Goal: Contribute content: Add original content to the website for others to see

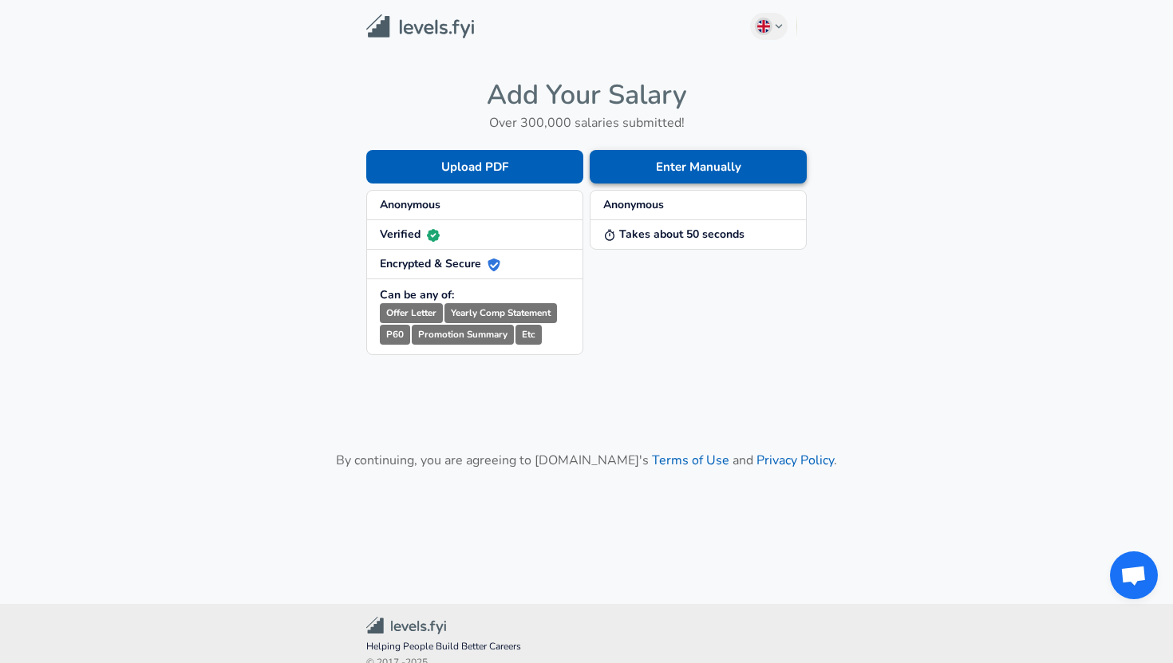
click at [656, 172] on button "Enter Manually" at bounding box center [698, 167] width 217 height 34
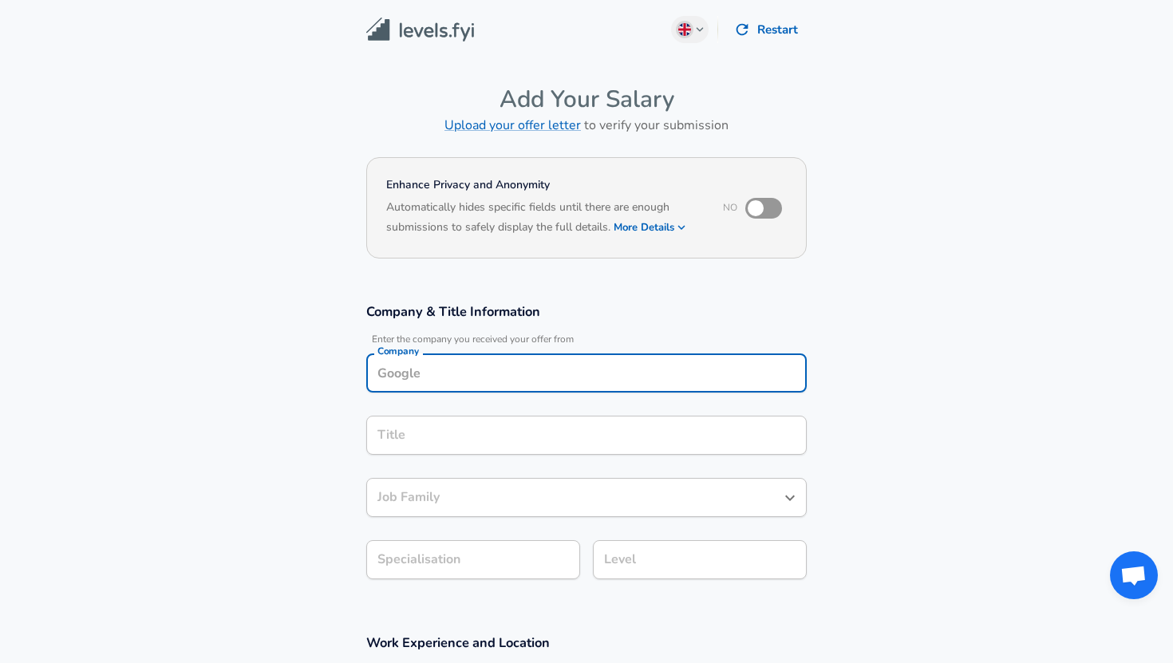
scroll to position [16, 0]
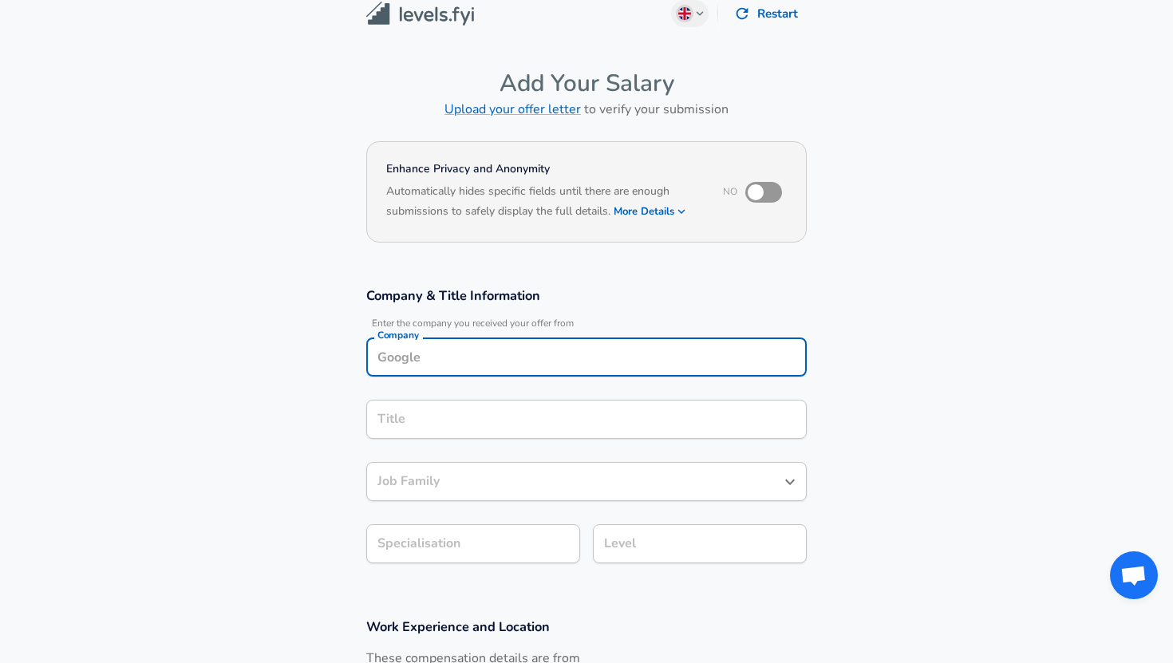
click at [567, 370] on div "Company" at bounding box center [586, 357] width 441 height 39
type input "r"
click at [540, 397] on li "Orac le" at bounding box center [586, 396] width 441 height 24
click at [489, 435] on div "Title" at bounding box center [586, 419] width 441 height 39
type input "Oracle"
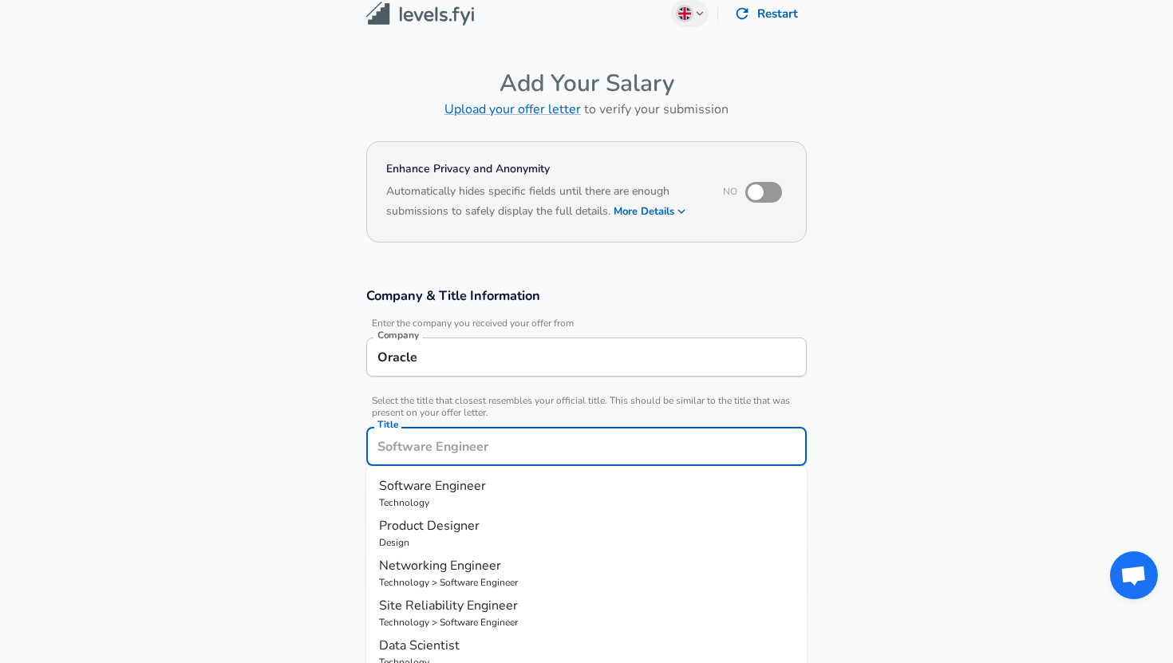
scroll to position [48, 0]
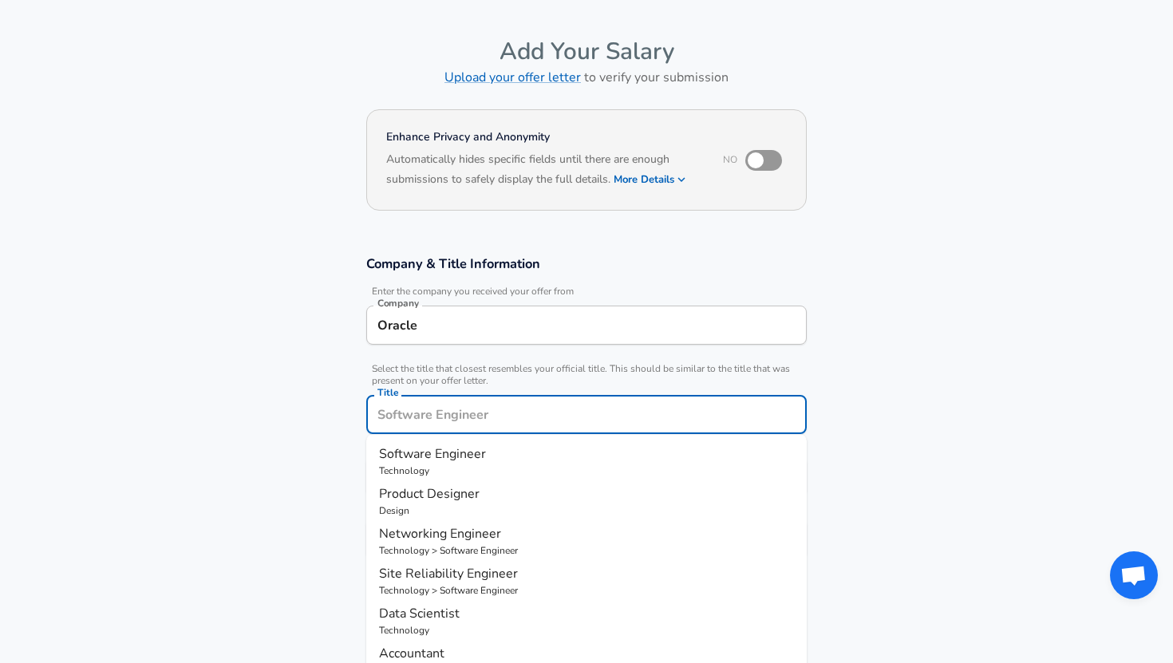
click at [460, 453] on span "Software Engineer" at bounding box center [432, 454] width 107 height 18
type input "Software Engineer"
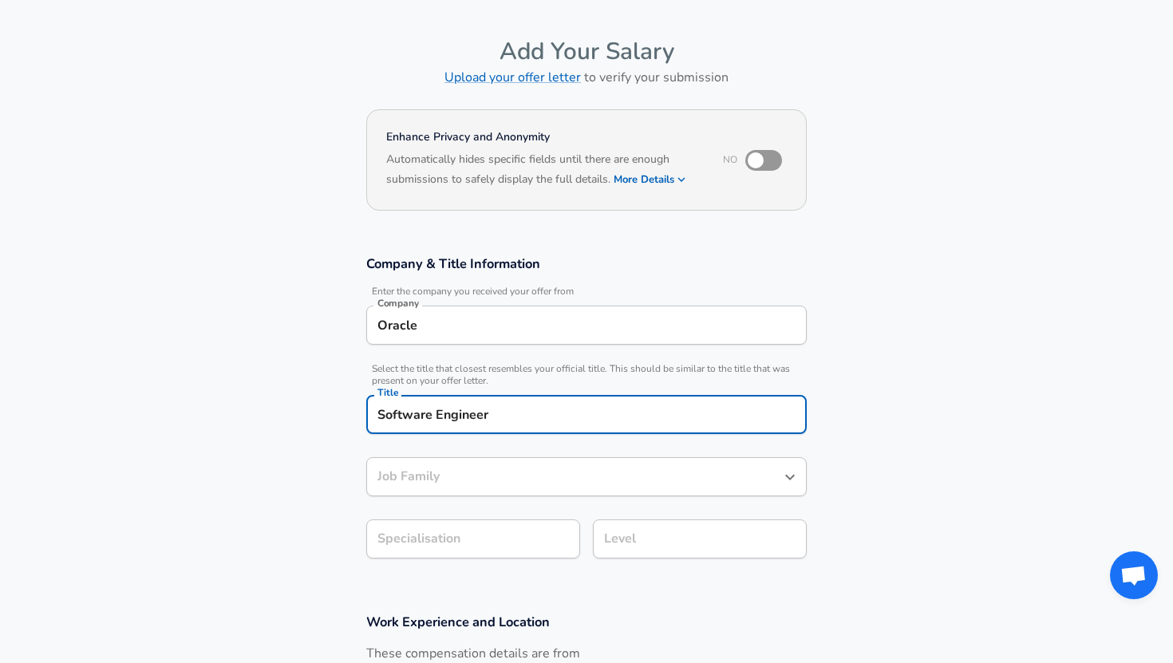
type input "Software Engineer"
click at [502, 528] on body "English ([GEOGRAPHIC_DATA]) Change Restart Add Your Salary Upload your offer le…" at bounding box center [586, 283] width 1173 height 663
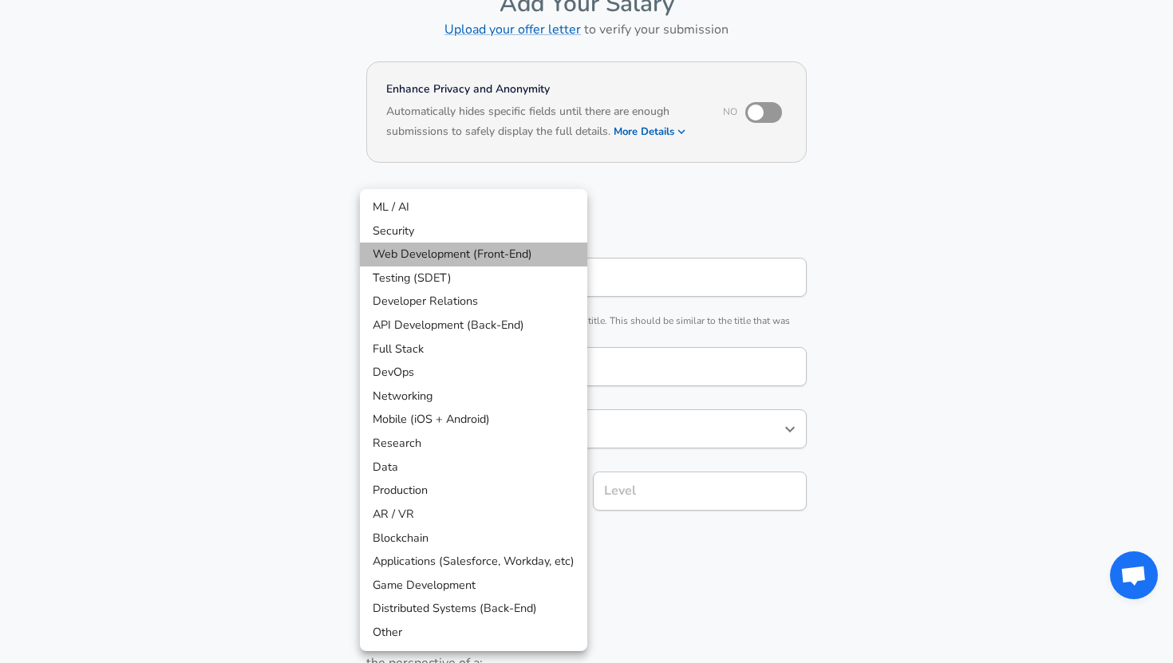
click at [400, 249] on li "Web Development (Front-End)" at bounding box center [473, 255] width 227 height 24
type input "Web Development (Front-End)"
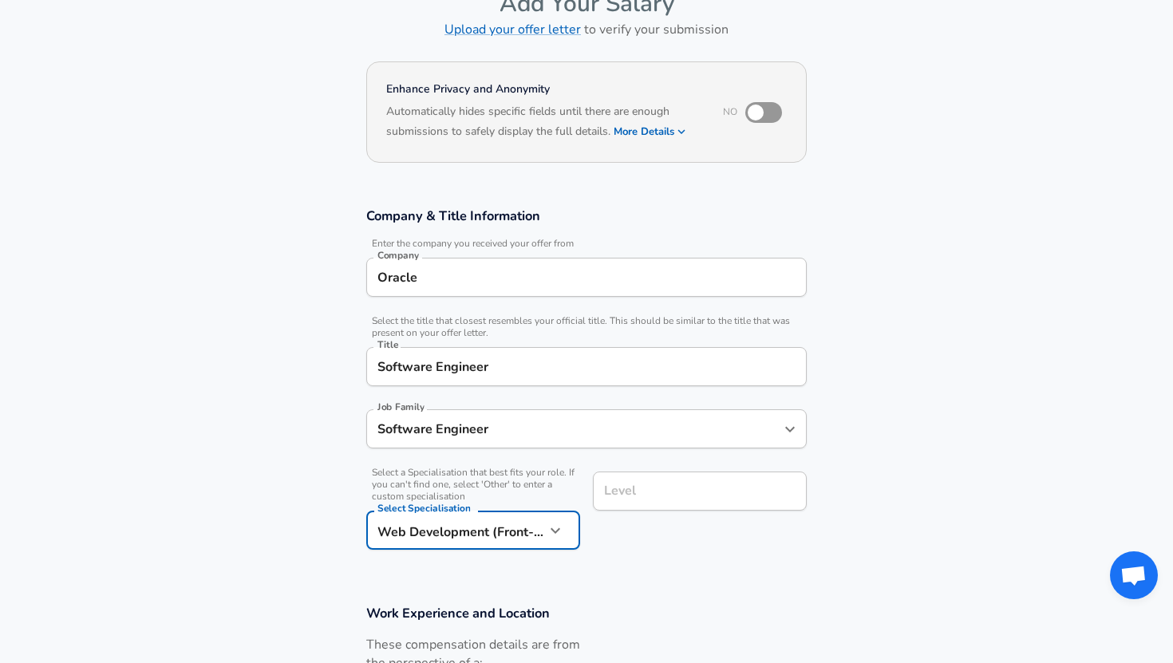
click at [667, 502] on input "Level" at bounding box center [700, 491] width 200 height 25
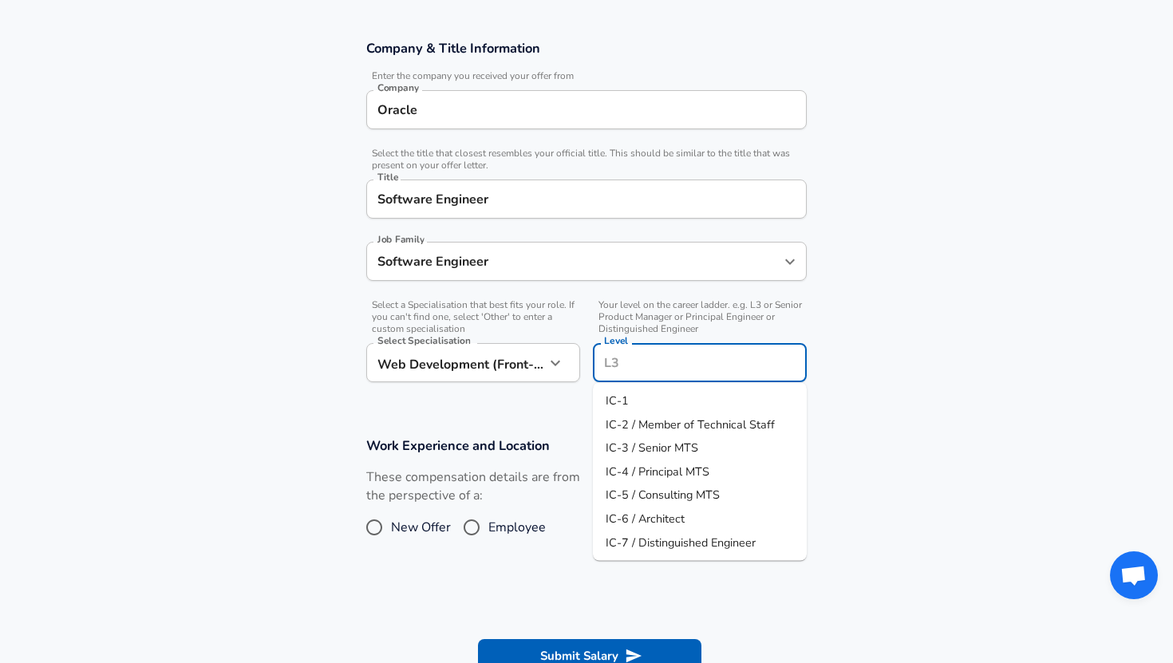
scroll to position [279, 0]
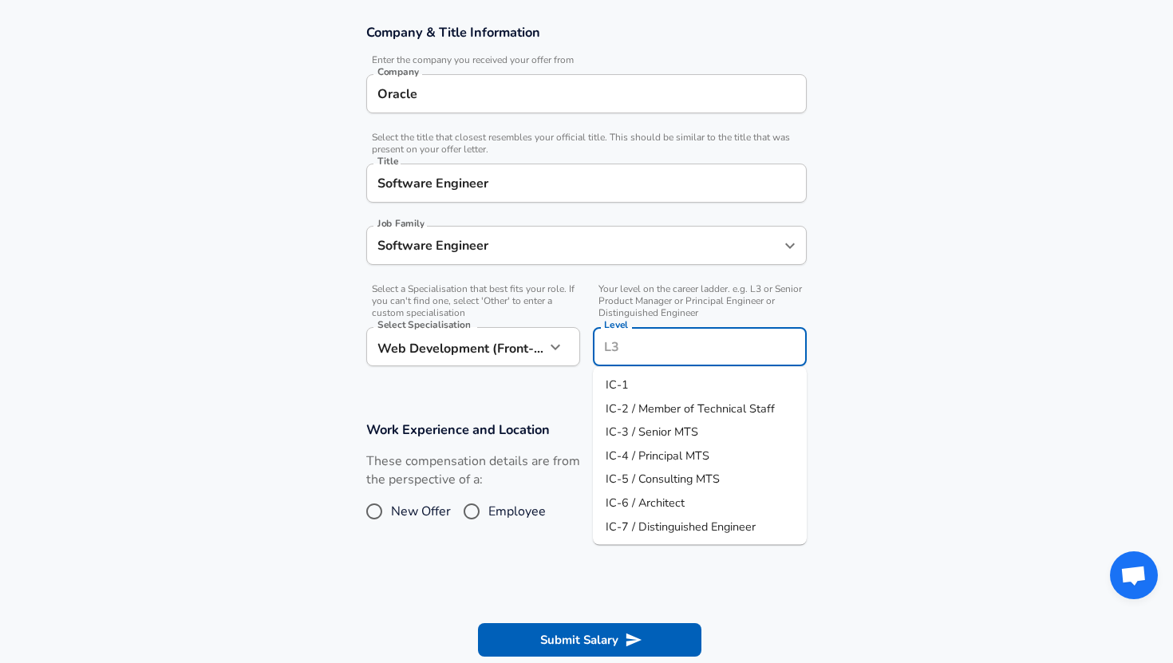
click at [648, 404] on span "IC-2 / Member of Technical Staff" at bounding box center [690, 408] width 169 height 16
type input "IC-2 / Member of Technical Staff"
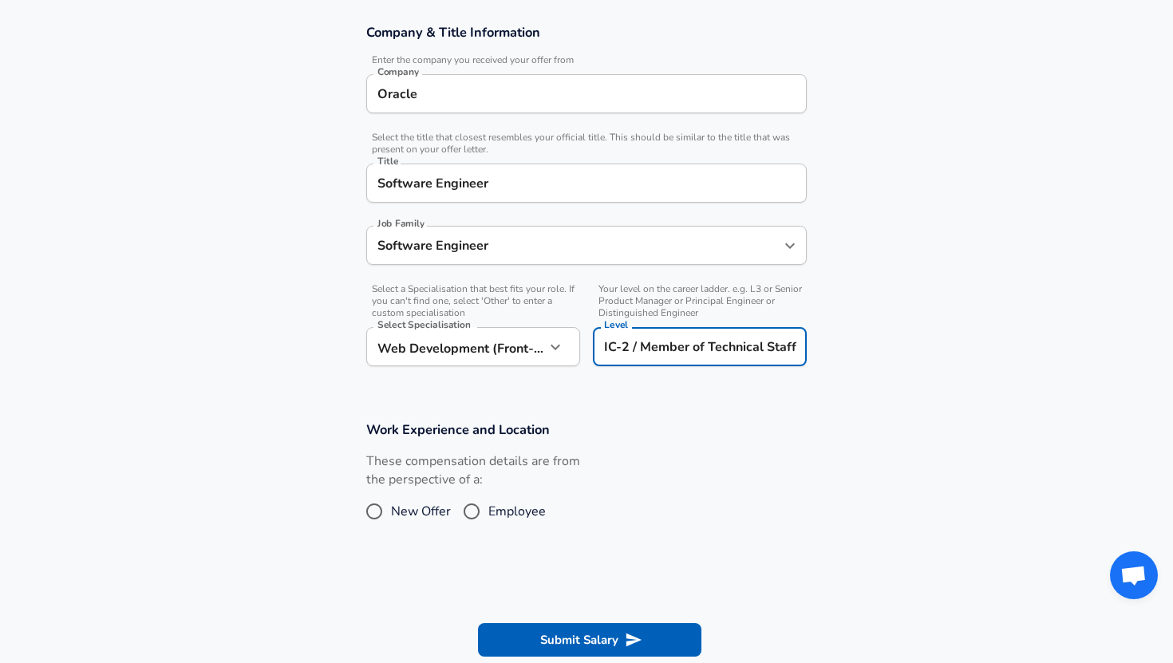
click at [466, 510] on input "Employee" at bounding box center [472, 512] width 34 height 26
radio input "true"
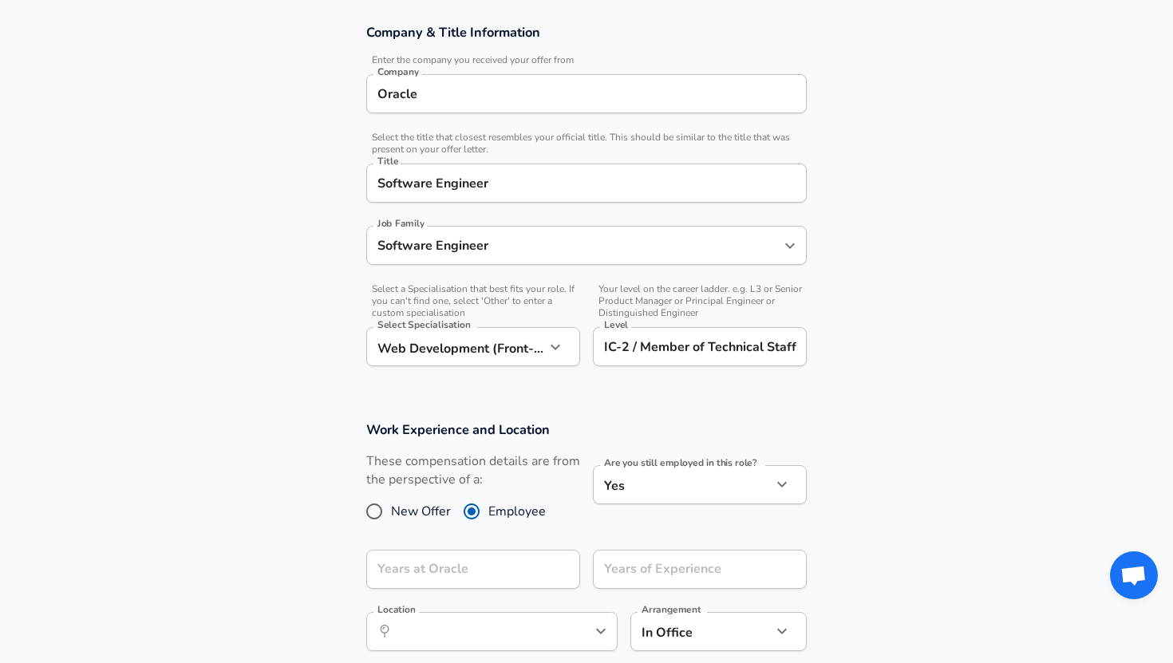
click at [397, 510] on span "New Offer" at bounding box center [421, 511] width 60 height 19
click at [391, 510] on input "New Offer" at bounding box center [375, 512] width 34 height 26
radio input "true"
radio input "false"
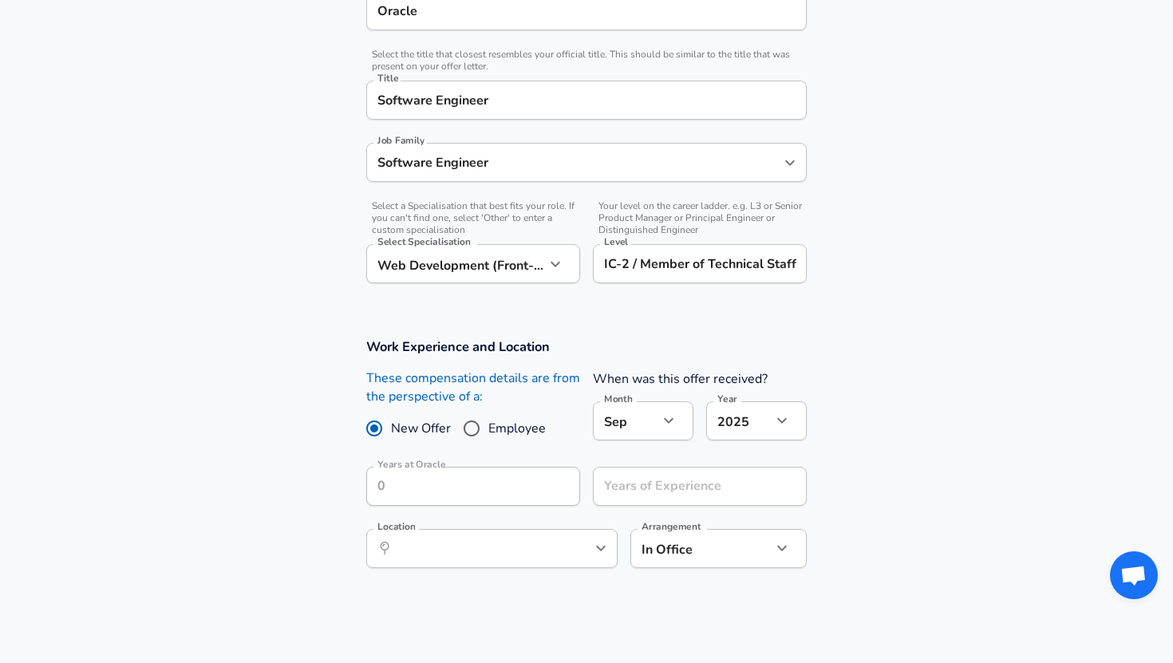
scroll to position [415, 0]
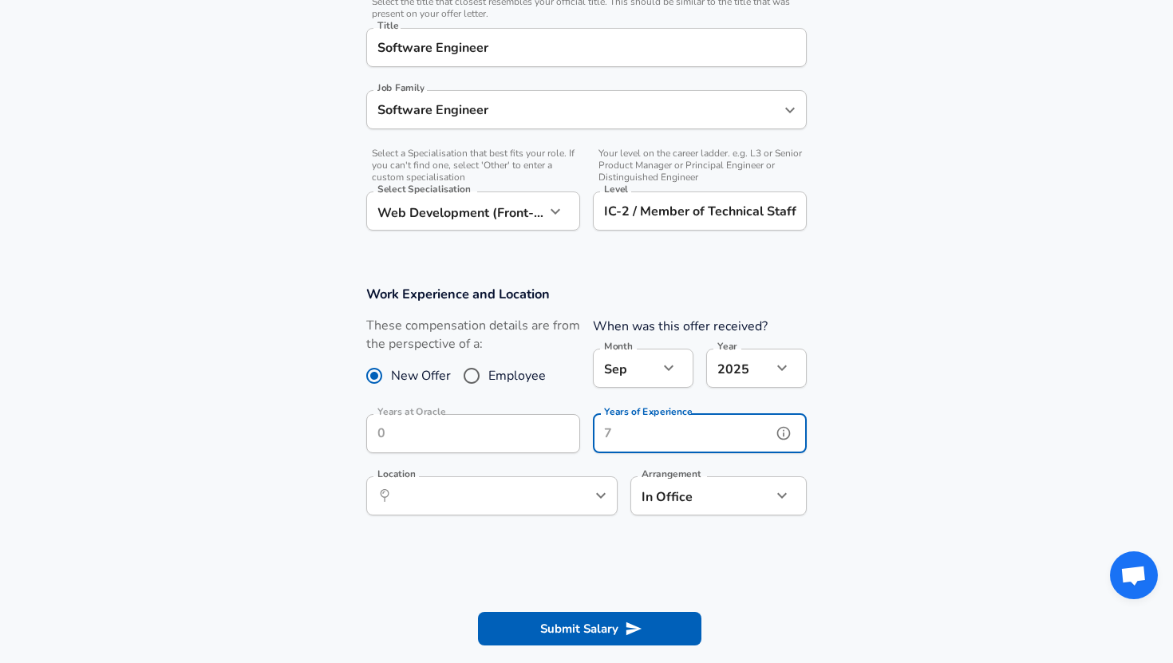
click at [655, 434] on input "Years of Experience" at bounding box center [682, 433] width 179 height 39
type input "2"
click at [549, 437] on icon "help" at bounding box center [557, 433] width 16 height 16
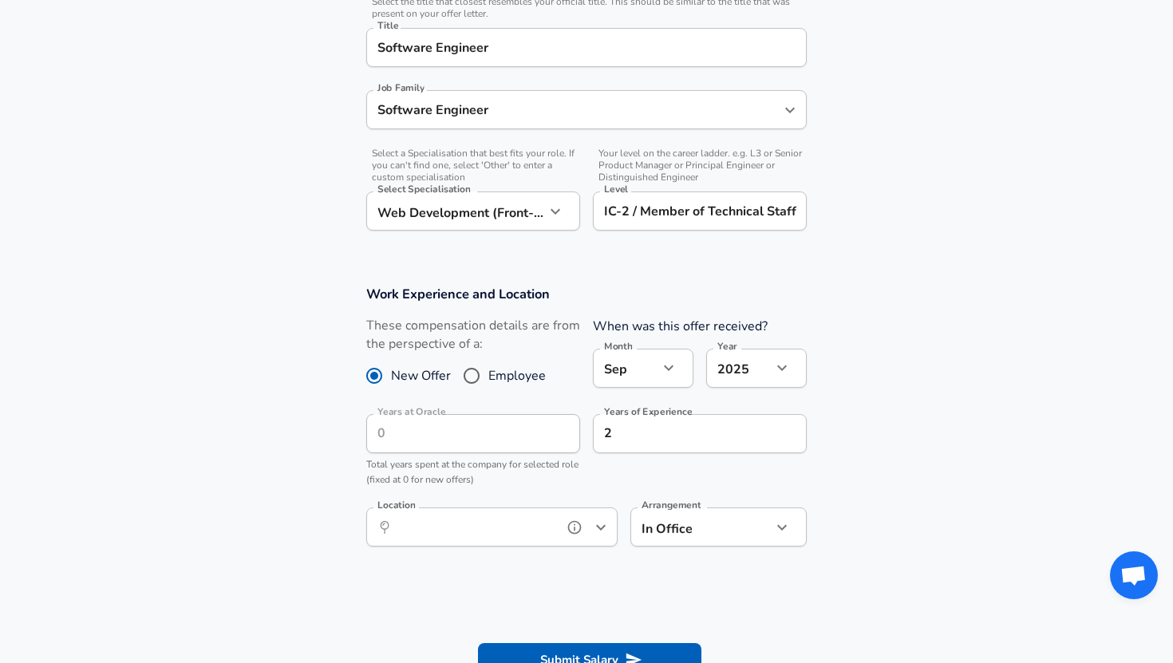
click at [514, 517] on input "Location" at bounding box center [475, 527] width 164 height 25
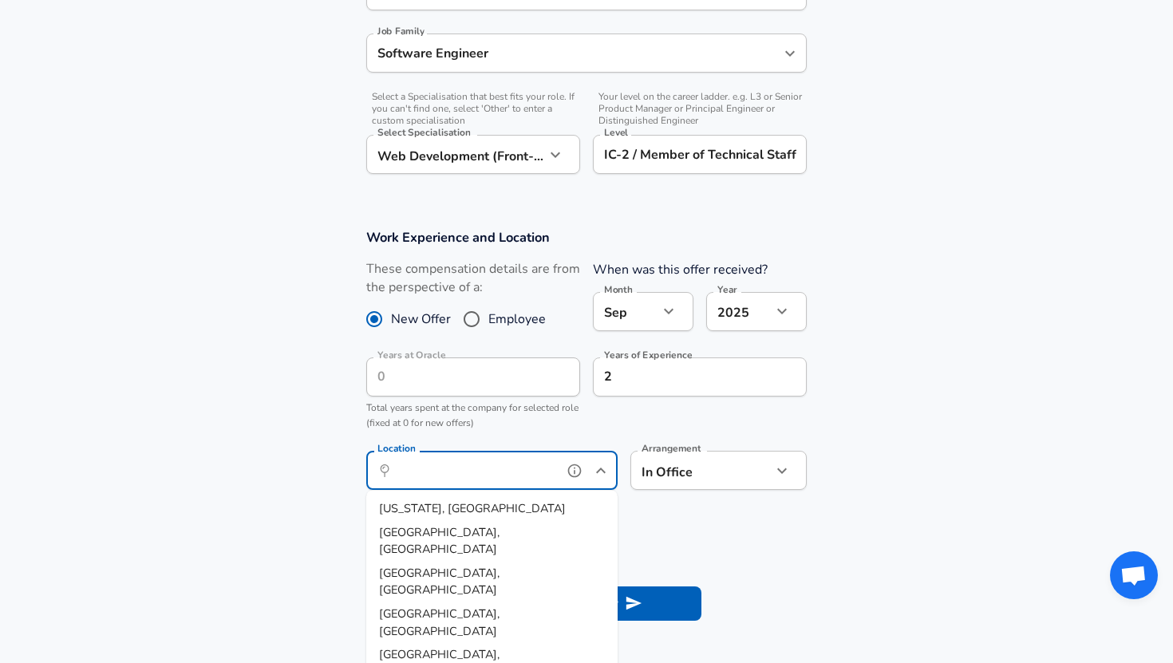
scroll to position [473, 0]
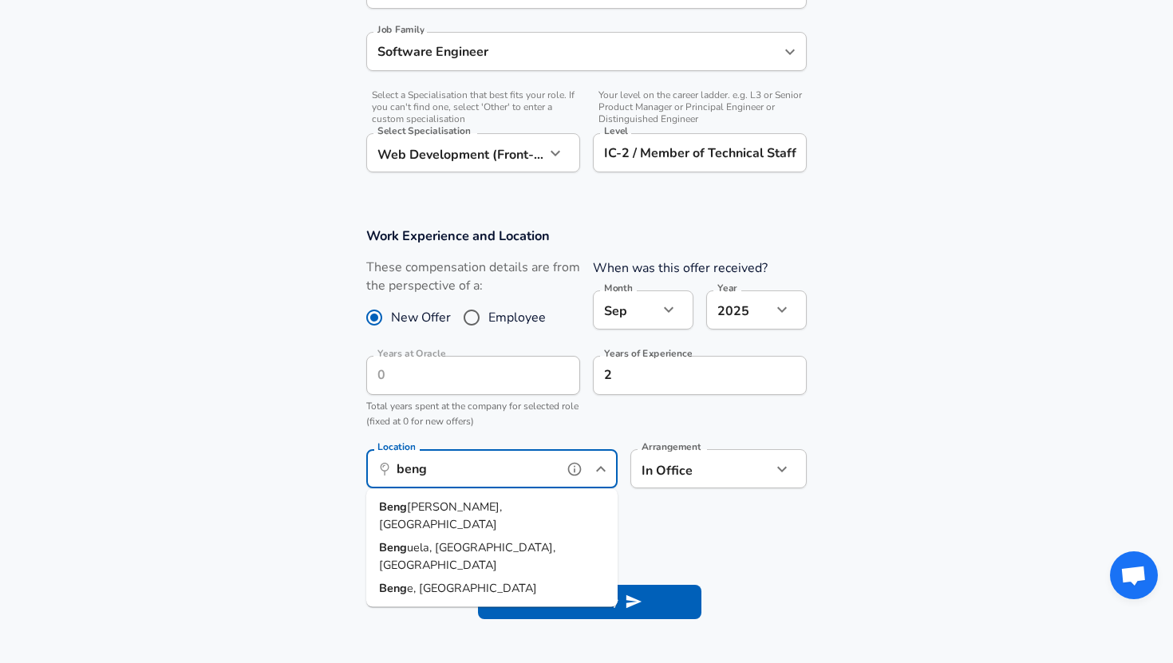
click at [439, 499] on span "Beng [PERSON_NAME], [GEOGRAPHIC_DATA]" at bounding box center [492, 516] width 226 height 34
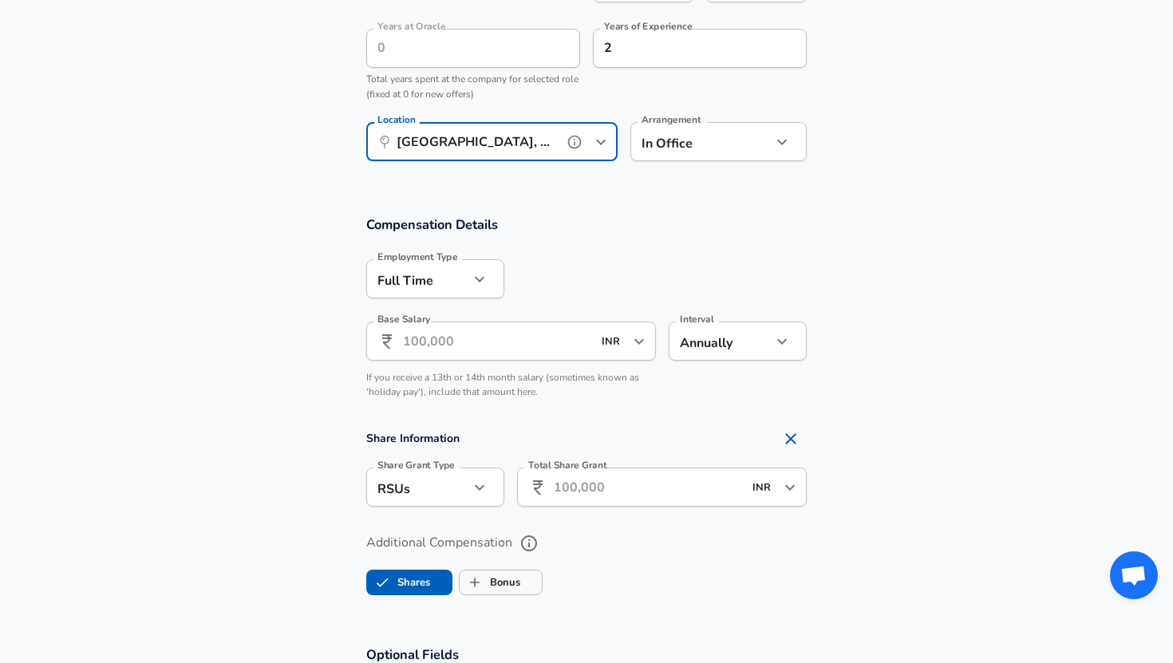
scroll to position [808, 0]
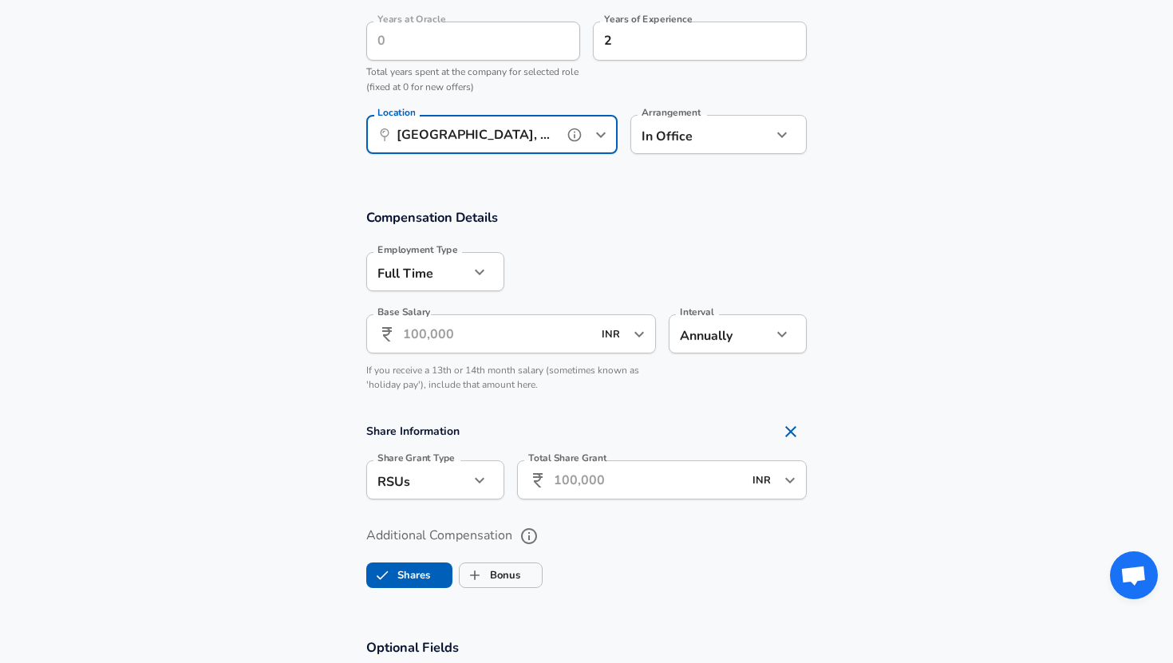
type input "[GEOGRAPHIC_DATA], [GEOGRAPHIC_DATA], [GEOGRAPHIC_DATA]"
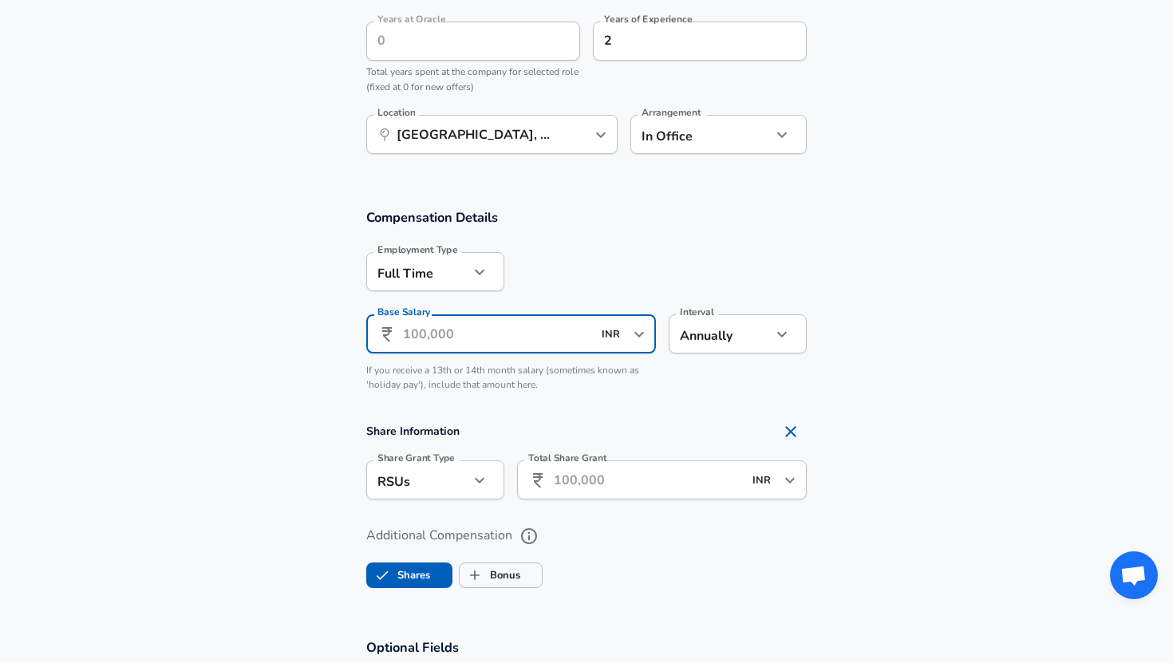
click at [488, 332] on input "Base Salary" at bounding box center [497, 333] width 189 height 39
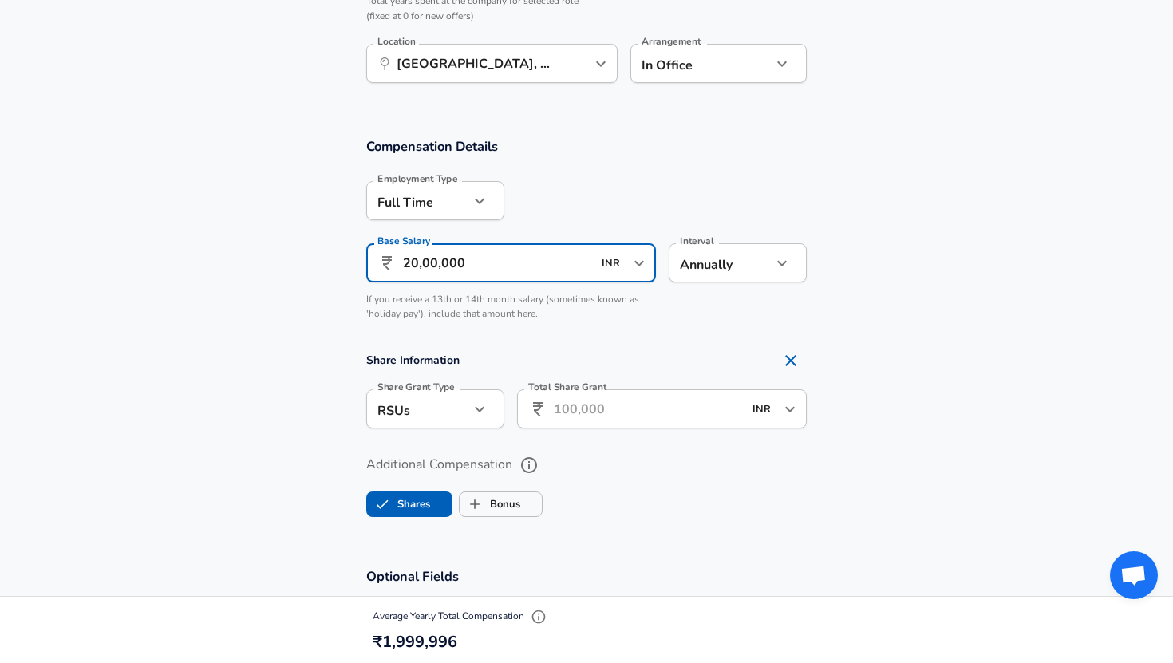
scroll to position [891, 0]
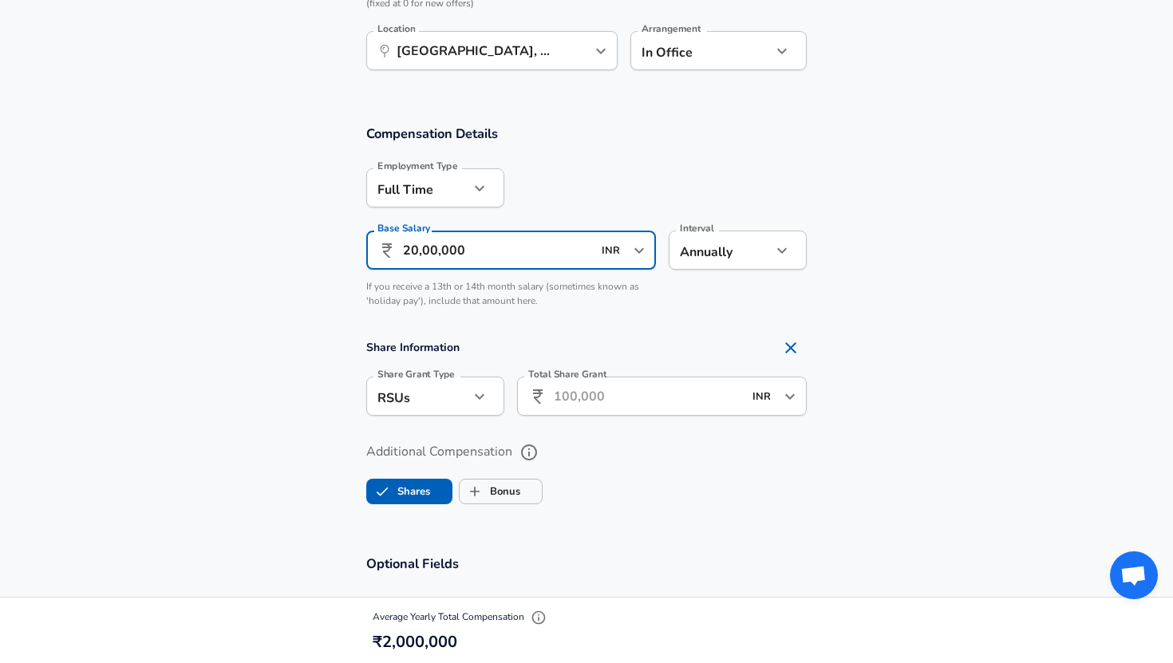
type input "20,00,000"
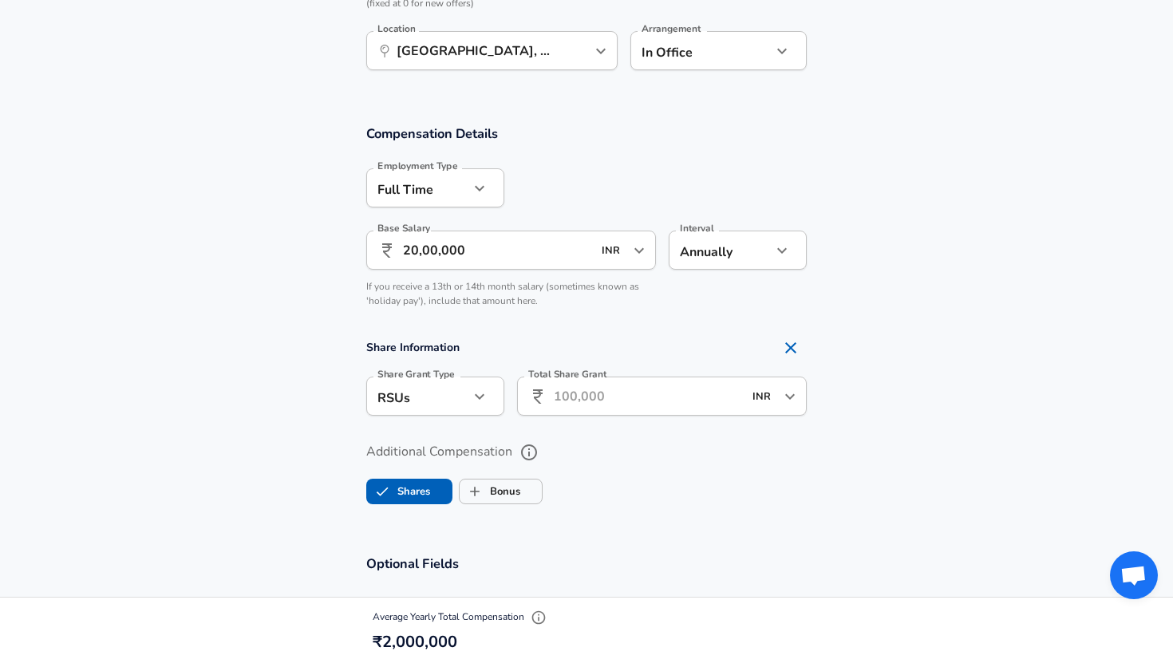
click at [583, 393] on input "Total Share Grant" at bounding box center [648, 396] width 189 height 39
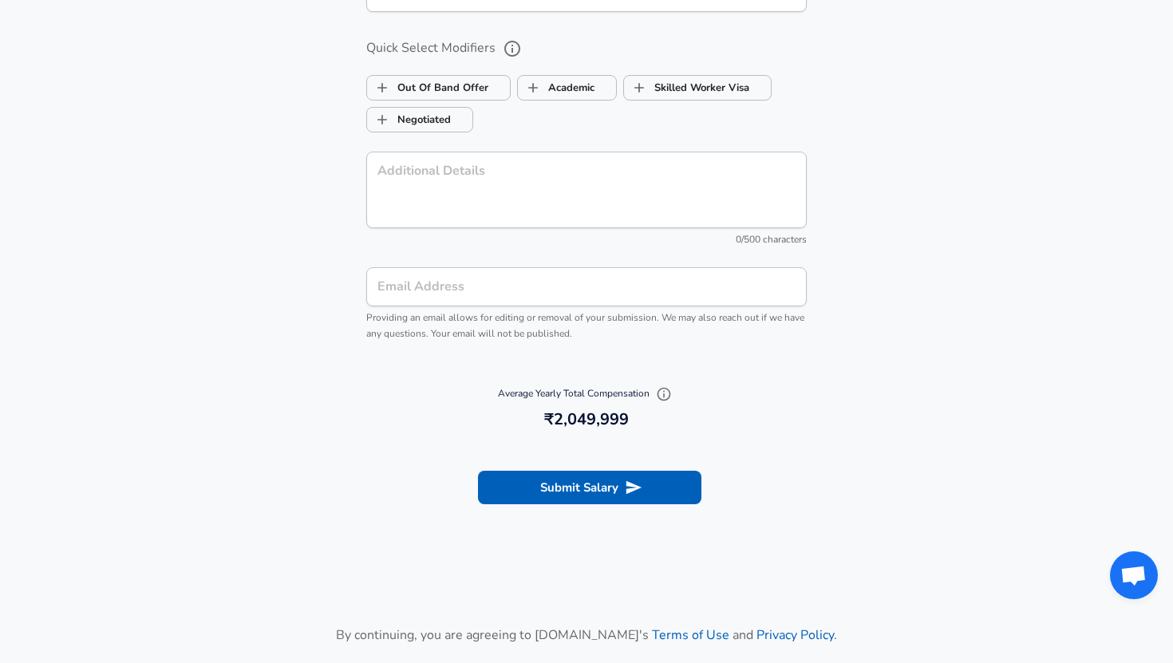
scroll to position [1674, 0]
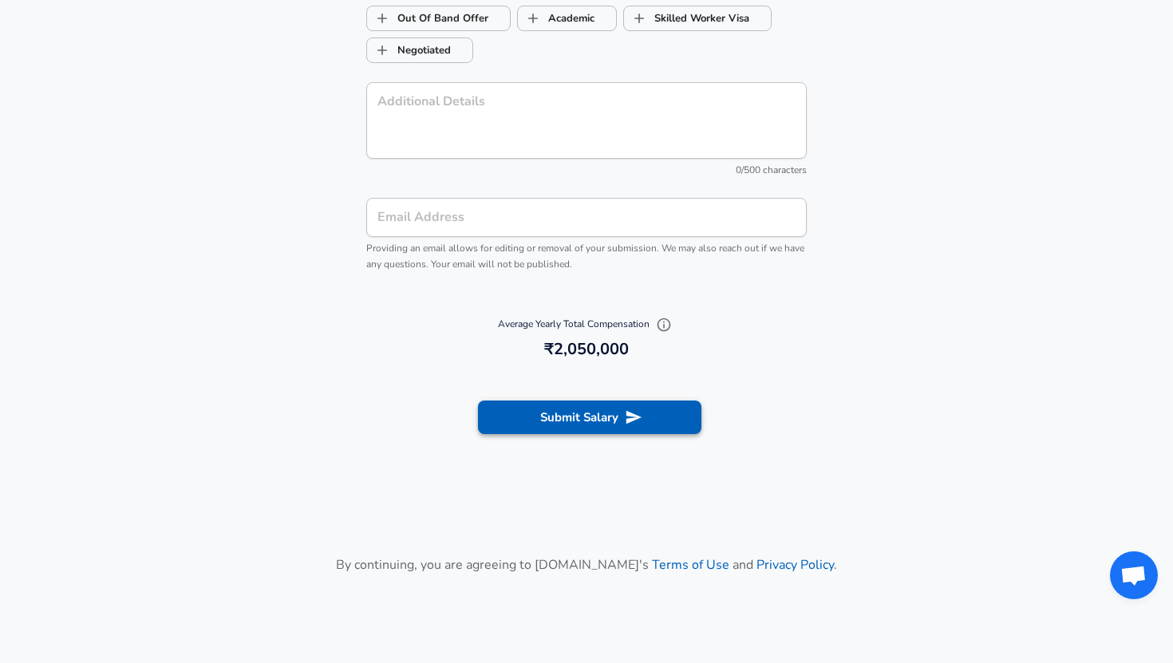
type input "2,00,000"
click at [543, 421] on button "Submit Salary" at bounding box center [589, 418] width 223 height 34
